Goal: Task Accomplishment & Management: Manage account settings

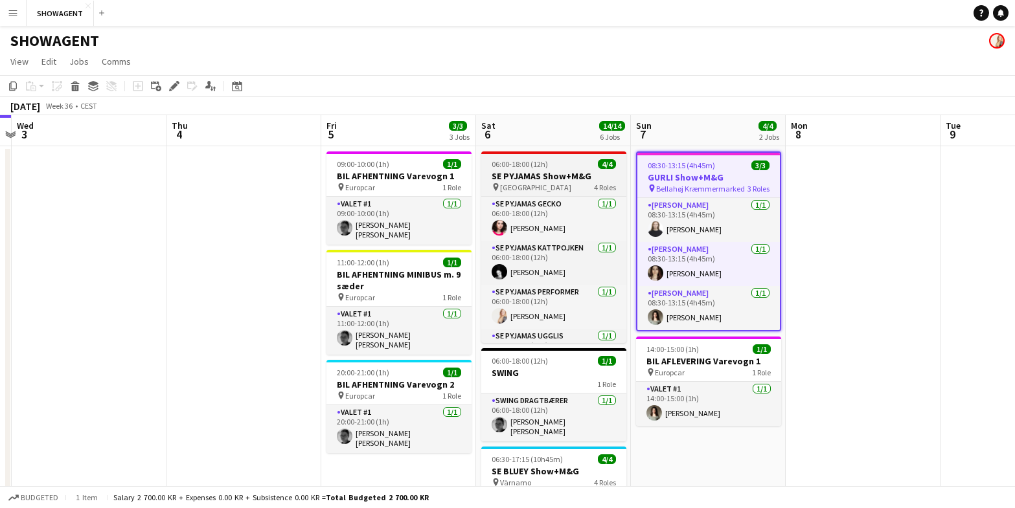
scroll to position [3, 0]
click at [537, 168] on span "06:00-18:00 (12h)" at bounding box center [519, 164] width 56 height 10
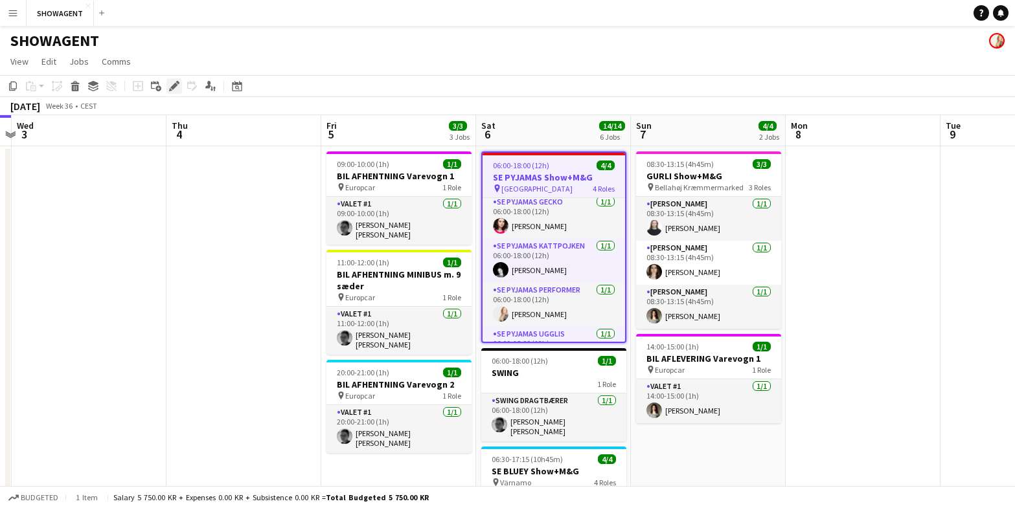
click at [177, 86] on icon "Edit" at bounding box center [174, 86] width 10 height 10
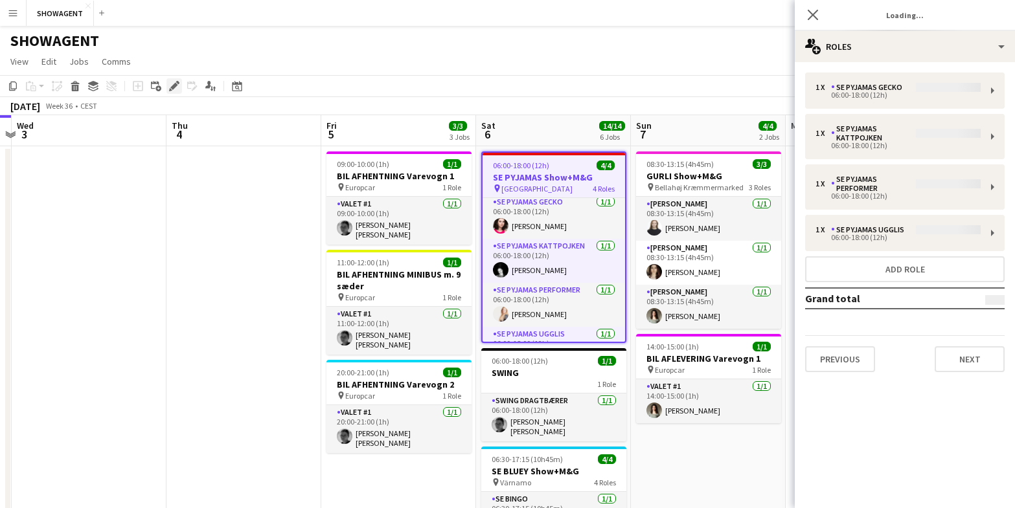
type input "**********"
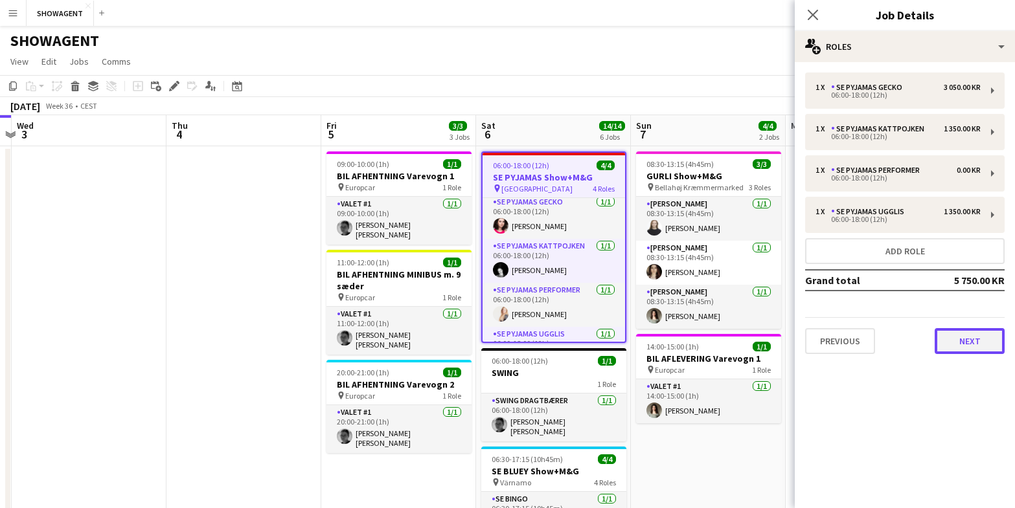
click at [955, 337] on button "Next" at bounding box center [969, 341] width 70 height 26
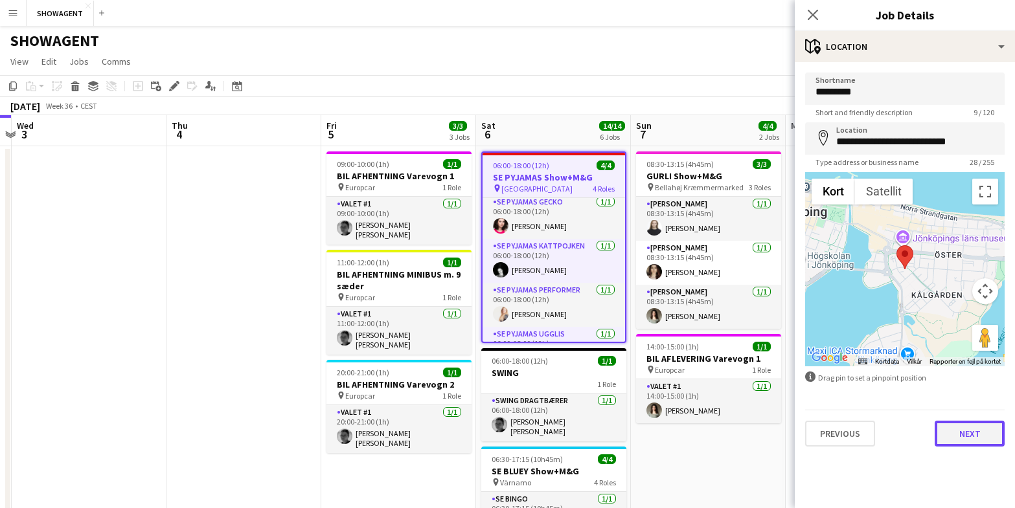
click at [969, 431] on button "Next" at bounding box center [969, 434] width 70 height 26
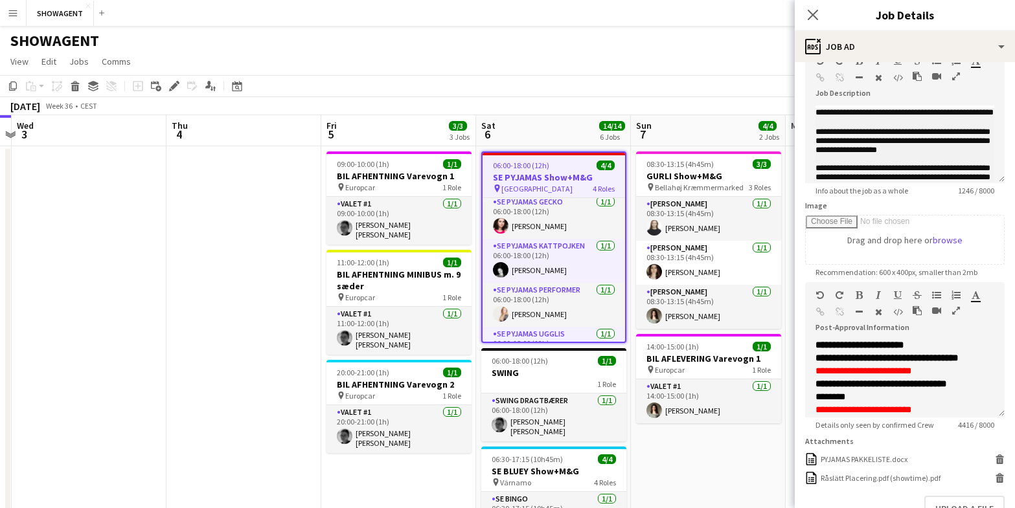
scroll to position [0, 0]
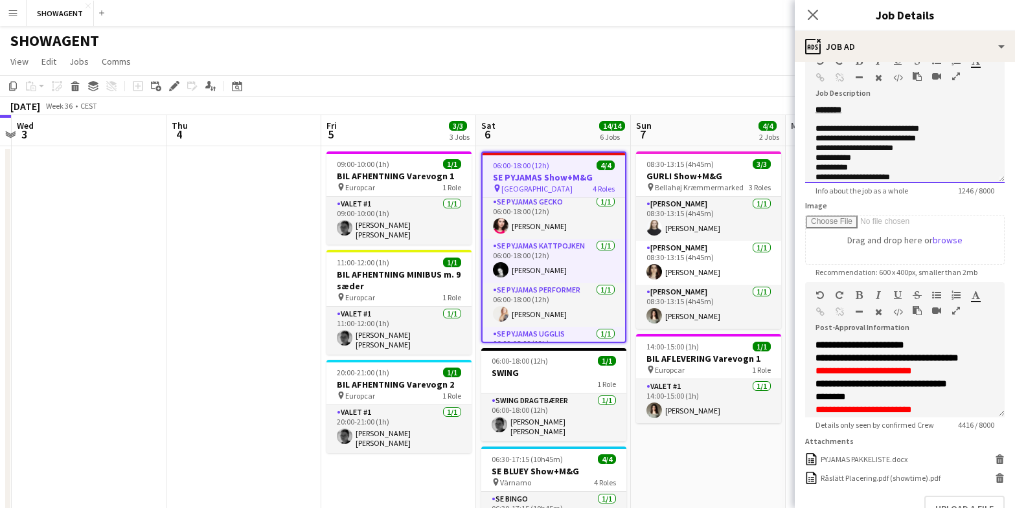
click at [871, 159] on p "**********" at bounding box center [904, 158] width 179 height 10
click at [913, 148] on p "**********" at bounding box center [904, 149] width 179 height 10
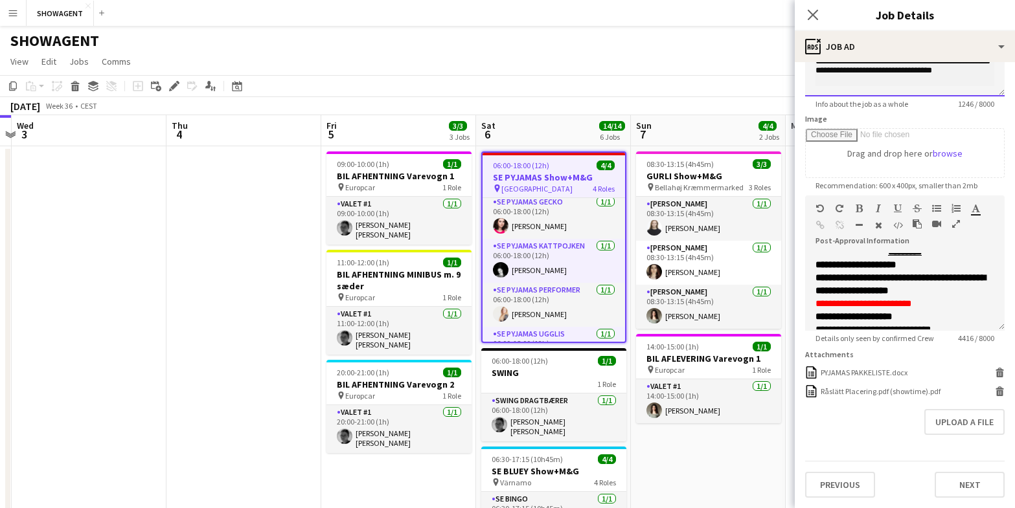
scroll to position [243, 0]
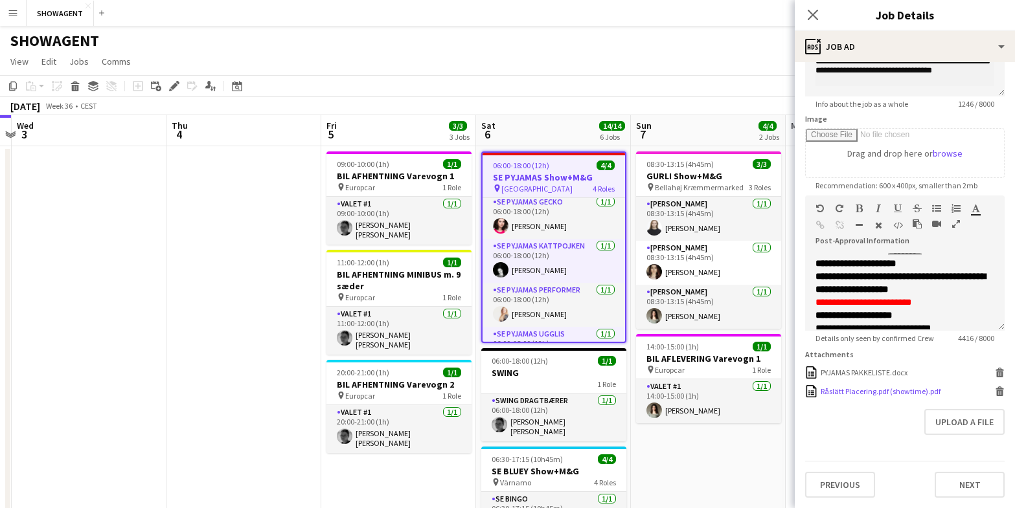
click at [881, 389] on div "Råslätt Placering.pdf (showtime).pdf" at bounding box center [880, 392] width 120 height 10
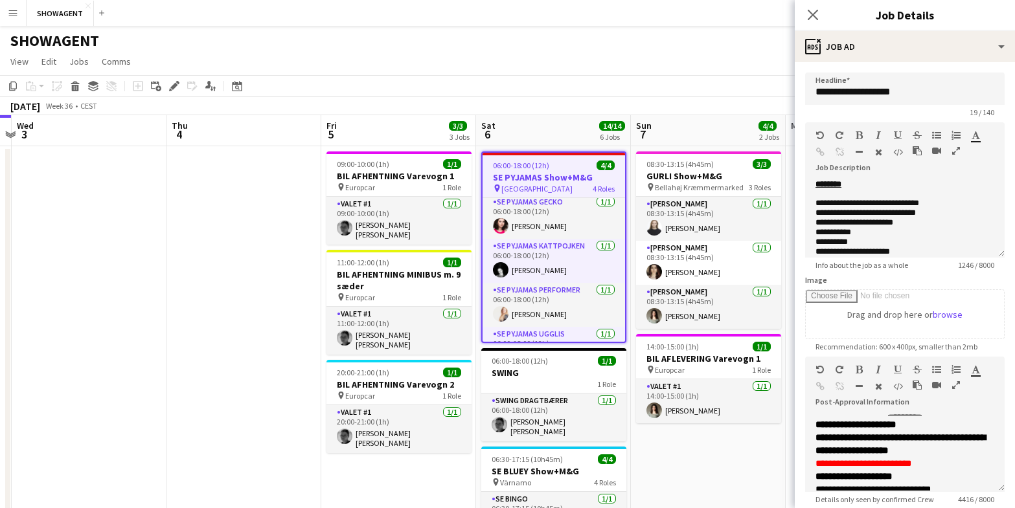
scroll to position [161, 0]
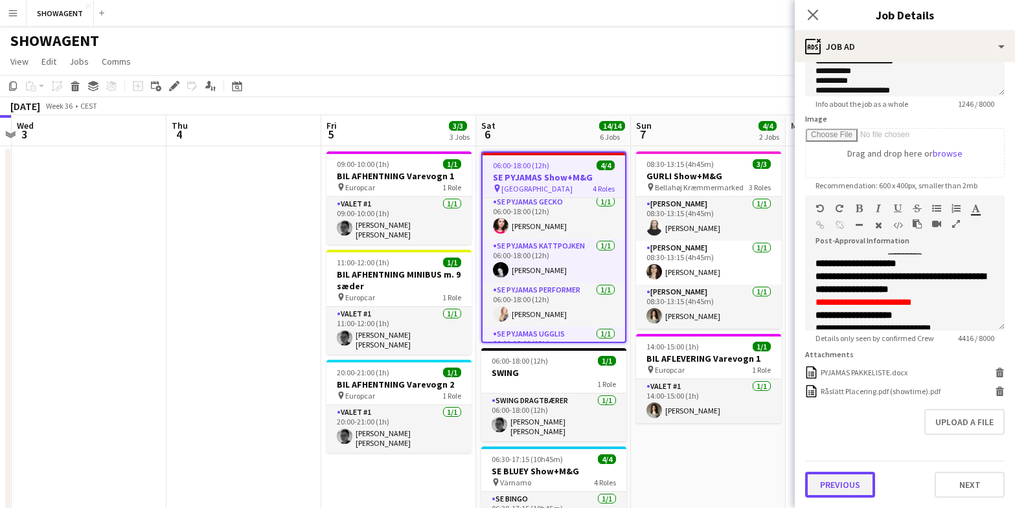
click at [855, 480] on button "Previous" at bounding box center [840, 485] width 70 height 26
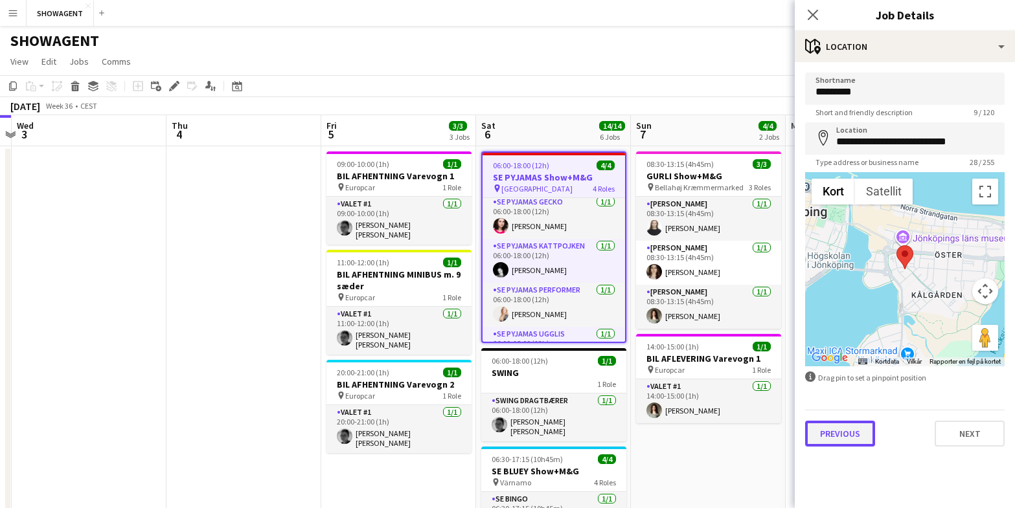
click at [831, 435] on button "Previous" at bounding box center [840, 434] width 70 height 26
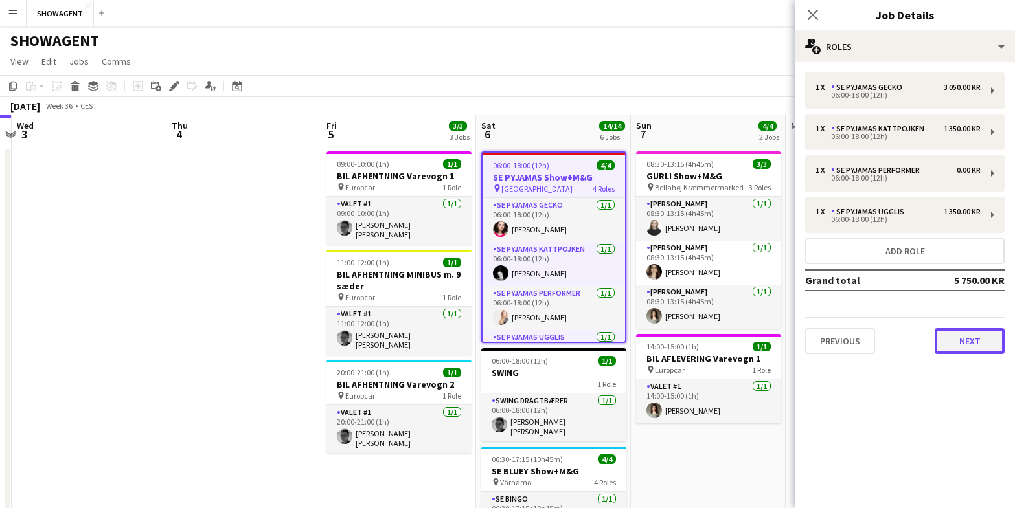
click at [948, 342] on button "Next" at bounding box center [969, 341] width 70 height 26
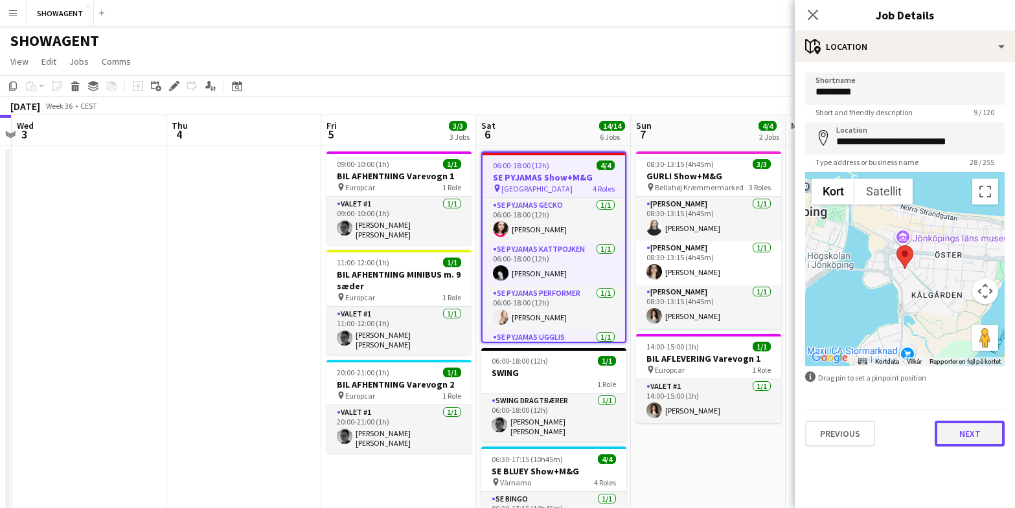
click at [953, 425] on button "Next" at bounding box center [969, 434] width 70 height 26
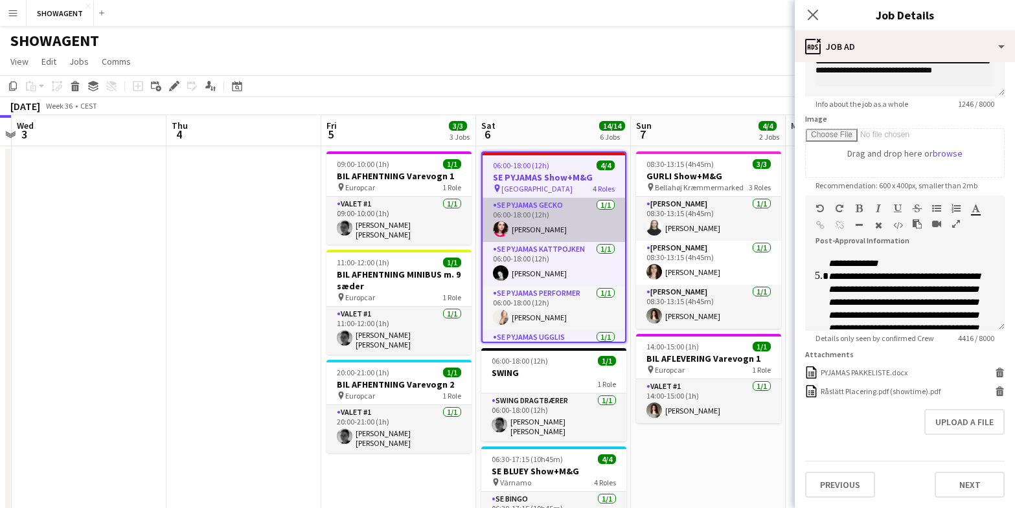
scroll to position [32, 0]
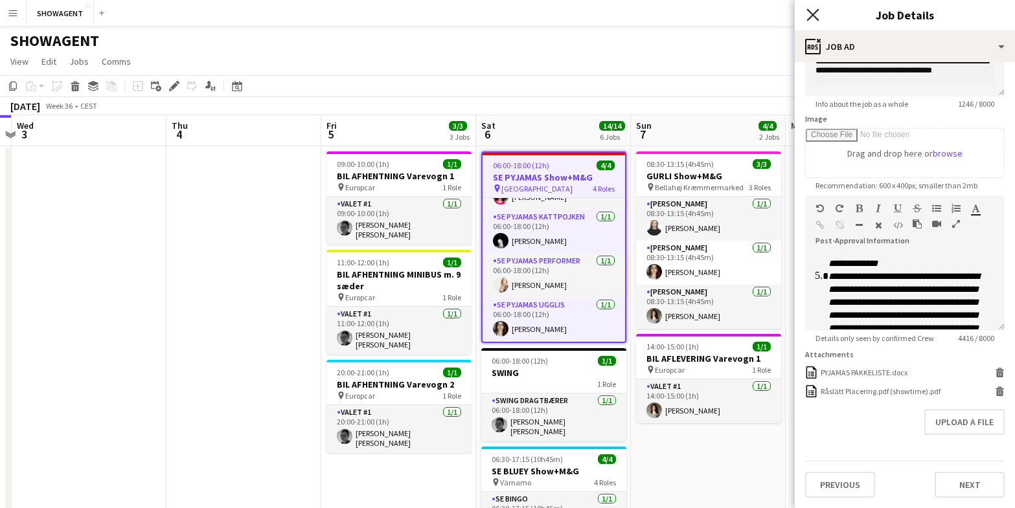
click at [815, 13] on icon at bounding box center [812, 14] width 12 height 12
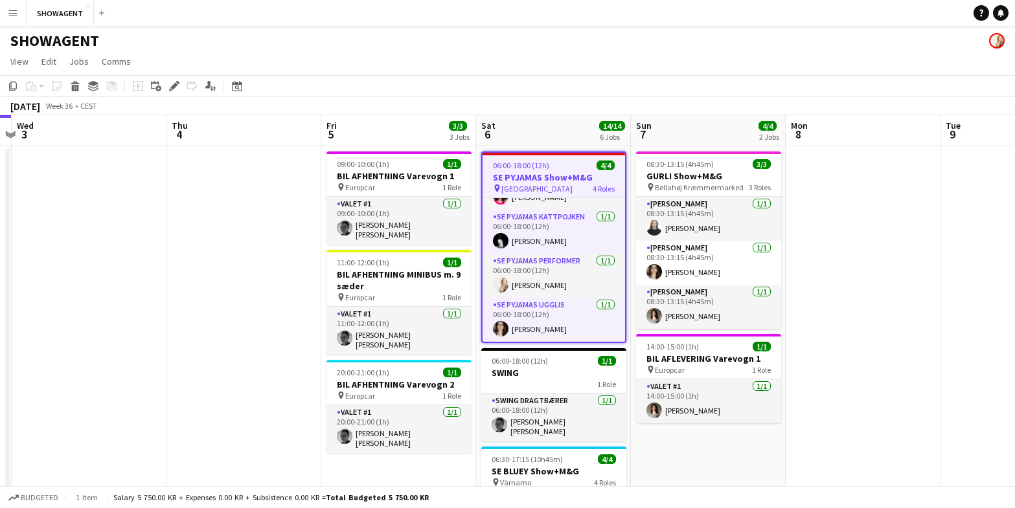
click at [536, 177] on h3 "SE PYJAMAS Show+M&G" at bounding box center [553, 178] width 142 height 12
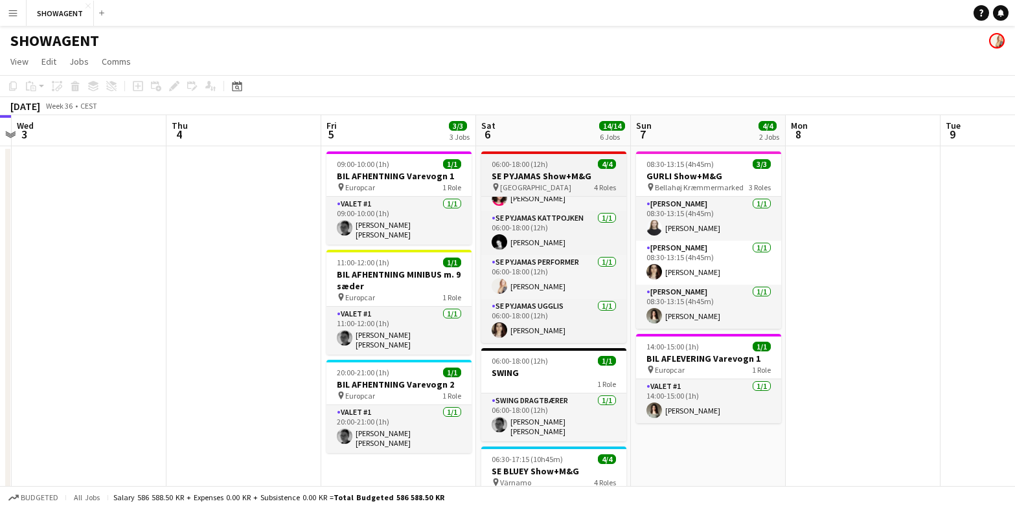
click at [536, 177] on h3 "SE PYJAMAS Show+M&G" at bounding box center [553, 176] width 145 height 12
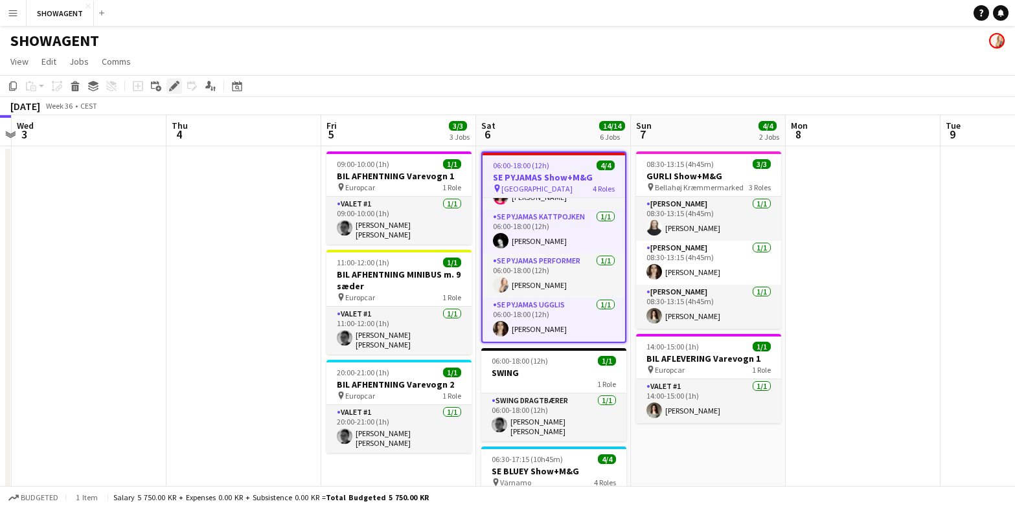
click at [174, 86] on icon at bounding box center [173, 86] width 7 height 7
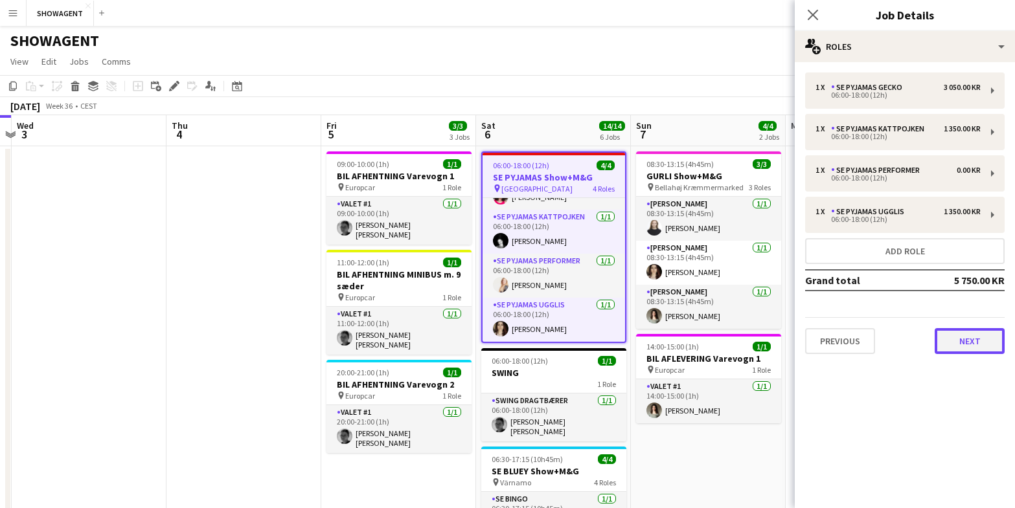
click at [967, 350] on button "Next" at bounding box center [969, 341] width 70 height 26
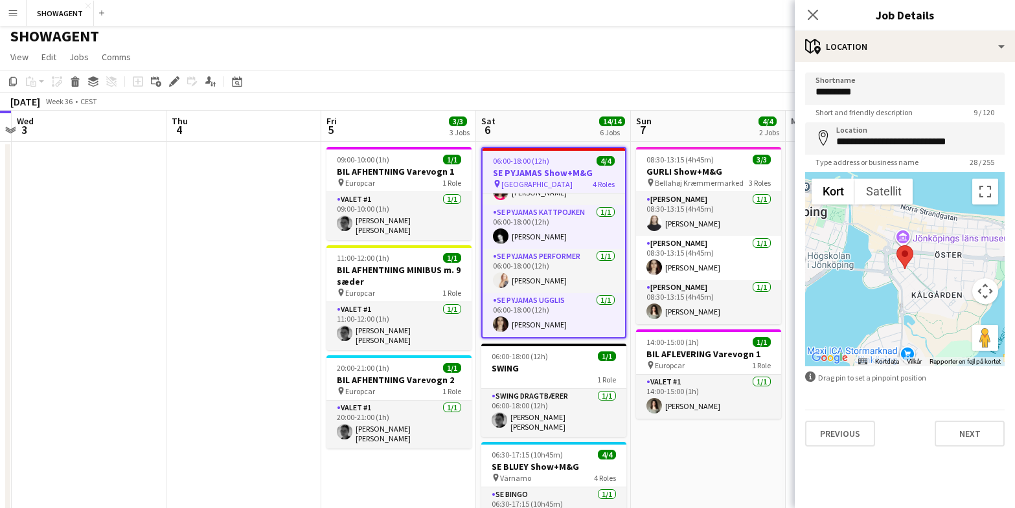
scroll to position [12, 0]
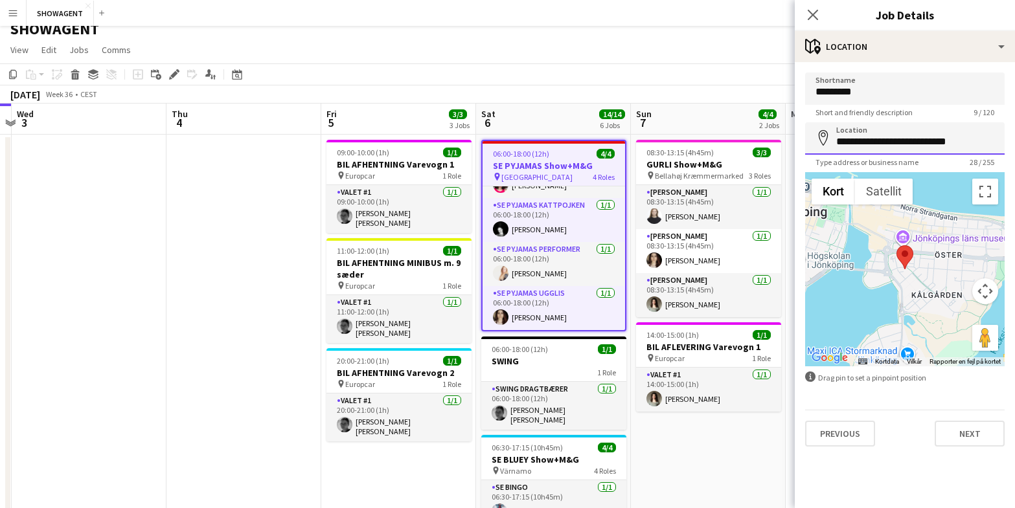
click at [914, 142] on input "**********" at bounding box center [904, 138] width 199 height 32
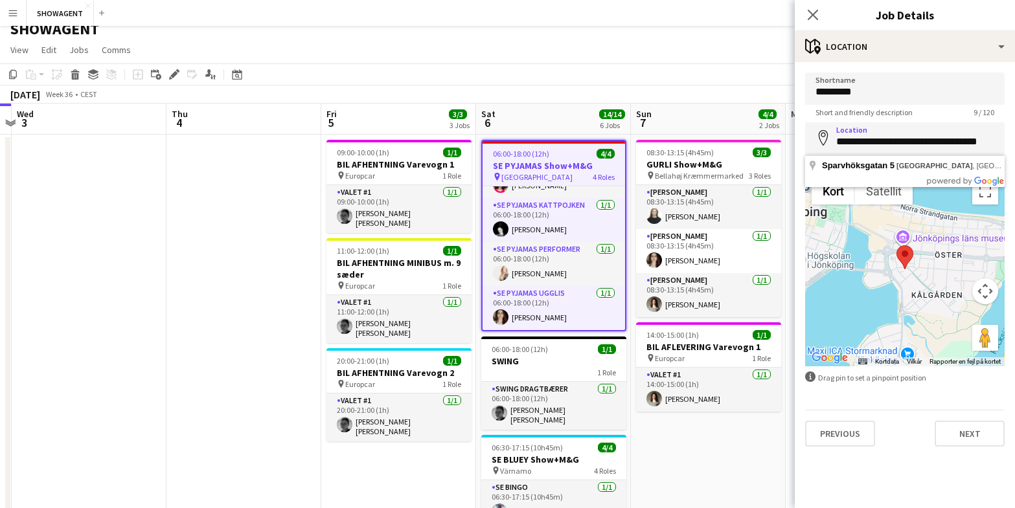
type input "**********"
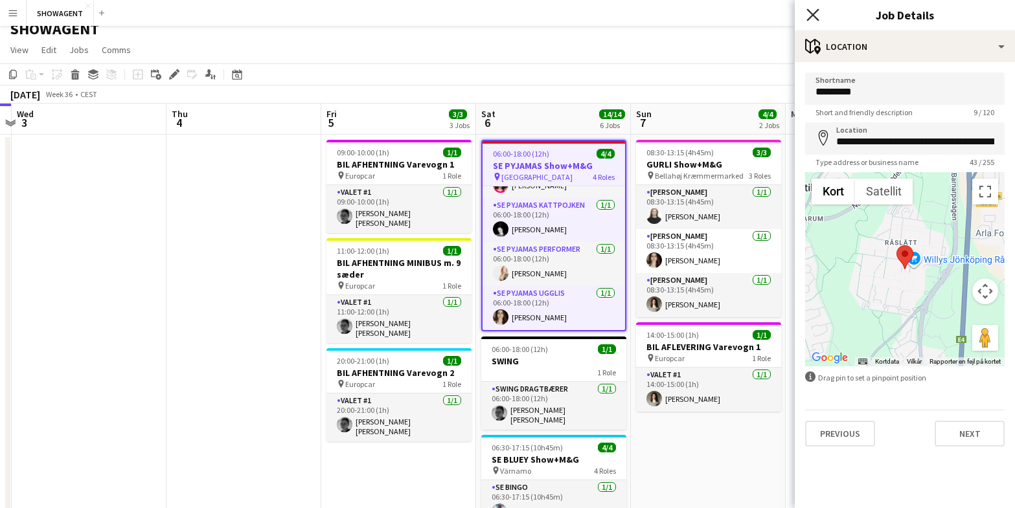
click at [809, 14] on icon "Close pop-in" at bounding box center [812, 14] width 12 height 12
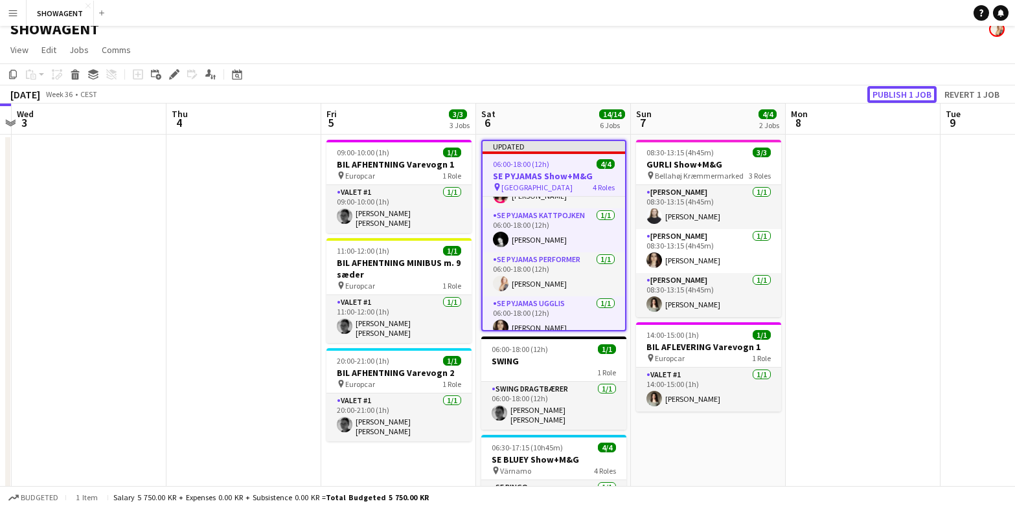
click at [890, 88] on button "Publish 1 job" at bounding box center [901, 94] width 69 height 17
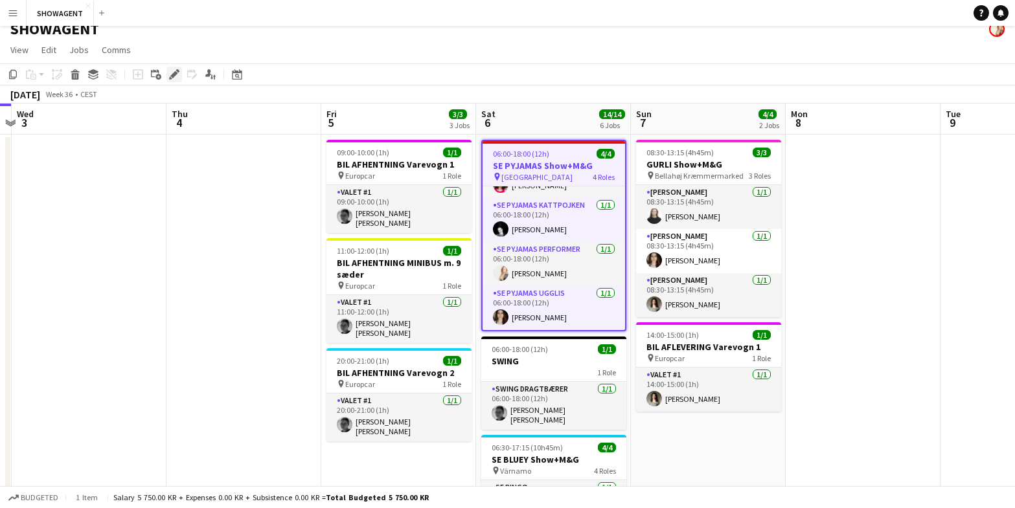
click at [175, 73] on icon at bounding box center [173, 74] width 7 height 7
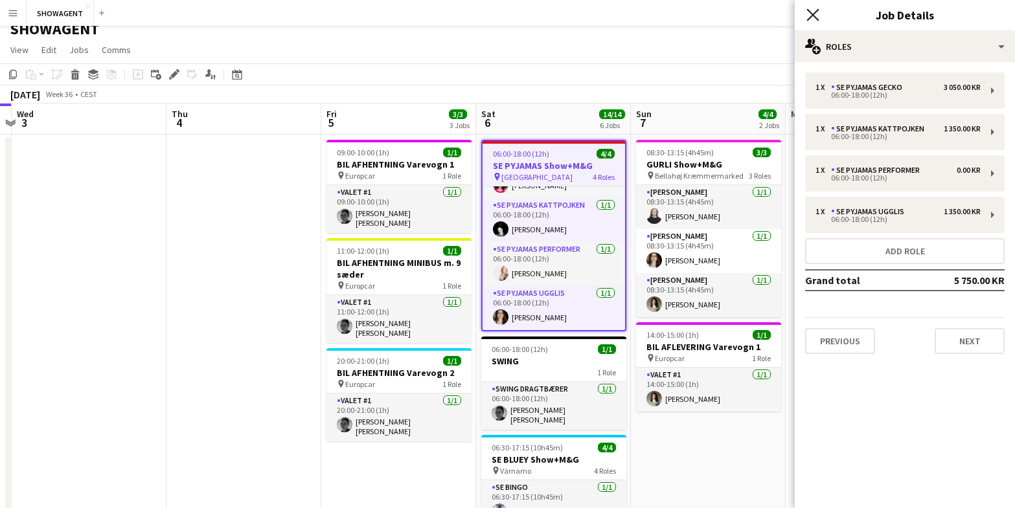
click at [809, 18] on icon at bounding box center [812, 14] width 12 height 12
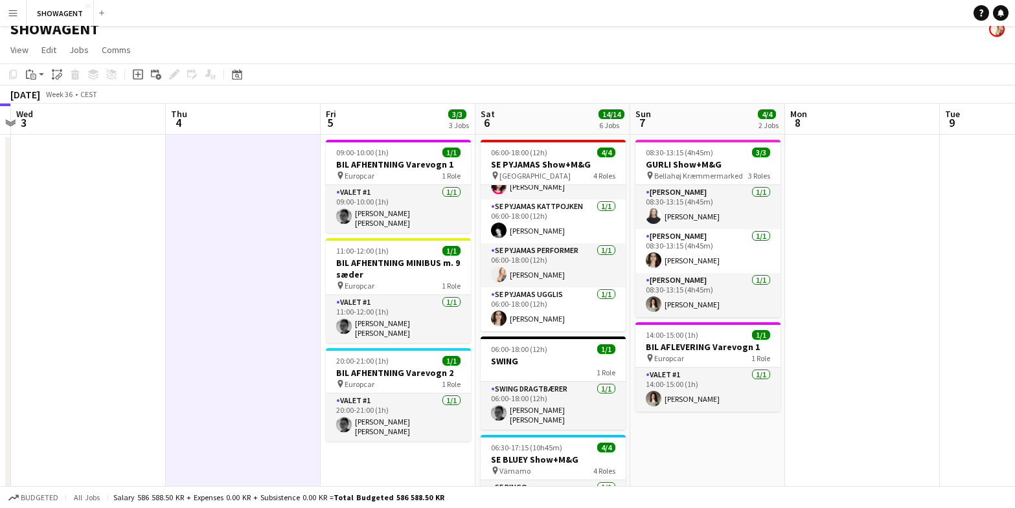
scroll to position [30, 0]
